Goal: Use online tool/utility: Utilize a website feature to perform a specific function

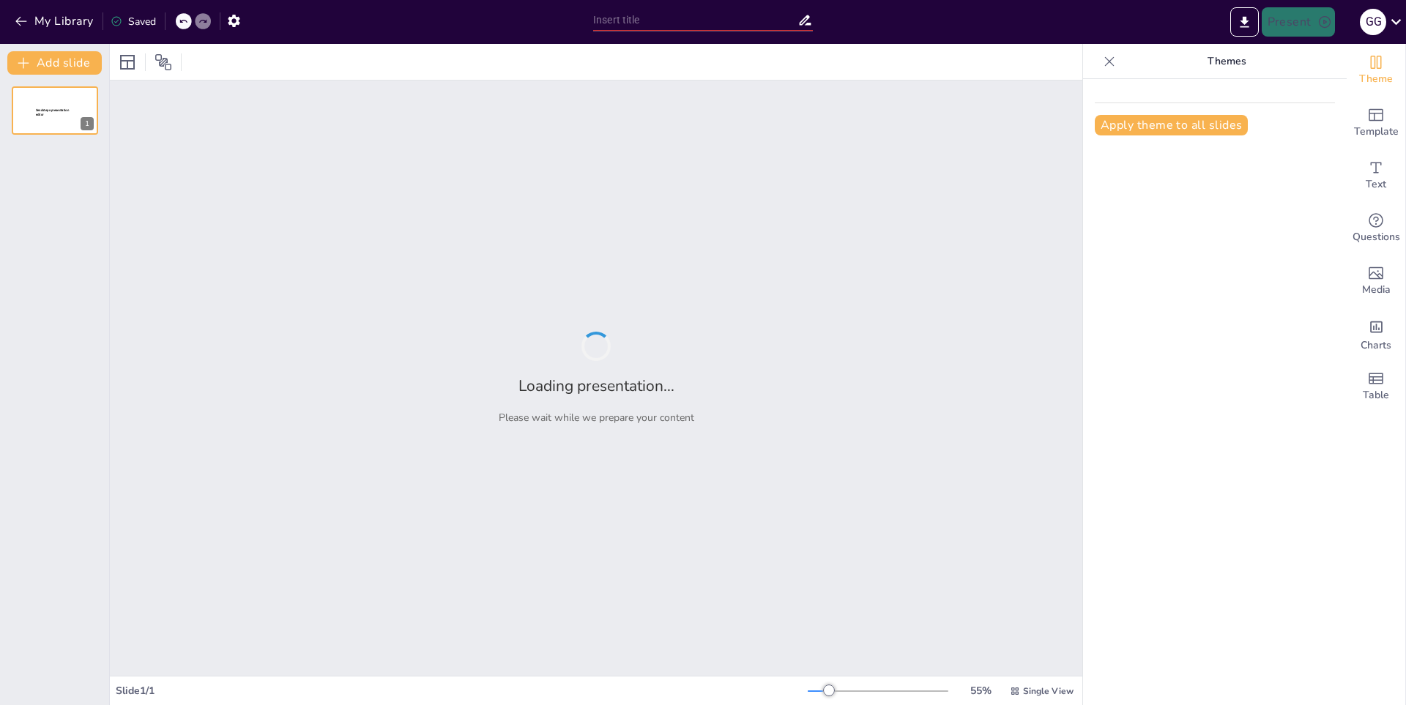
type input "Razas de Perros: Características y Cuidados"
